Goal: Use online tool/utility

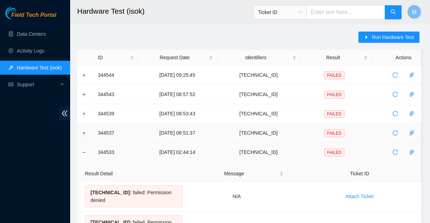
scroll to position [34, 0]
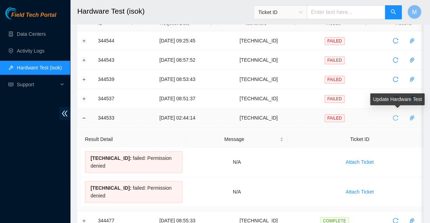
click at [394, 116] on icon "reload" at bounding box center [396, 118] width 6 height 6
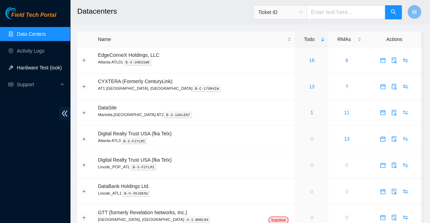
click at [28, 65] on link "Hardware Test (isok)" at bounding box center [39, 68] width 45 height 6
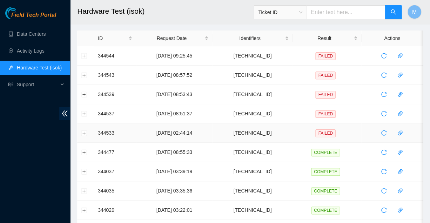
scroll to position [20, 0]
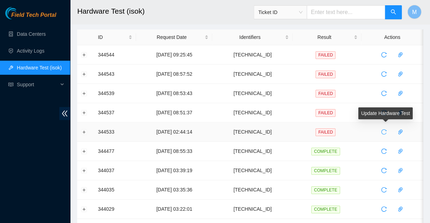
click at [382, 130] on icon "reload" at bounding box center [384, 132] width 6 height 6
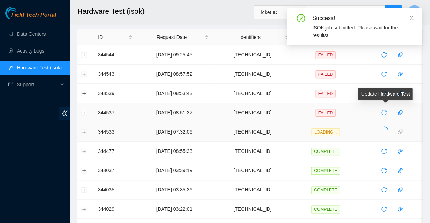
click at [382, 110] on icon "reload" at bounding box center [384, 113] width 6 height 6
